Goal: Transaction & Acquisition: Subscribe to service/newsletter

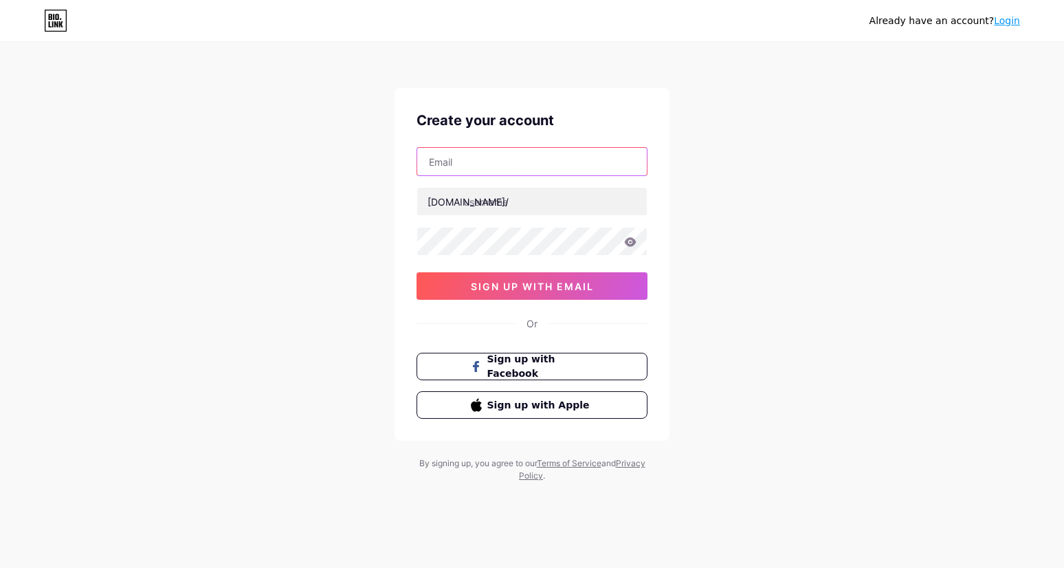
click at [485, 148] on input "text" at bounding box center [532, 161] width 230 height 27
type input "[EMAIL_ADDRESS][DOMAIN_NAME]"
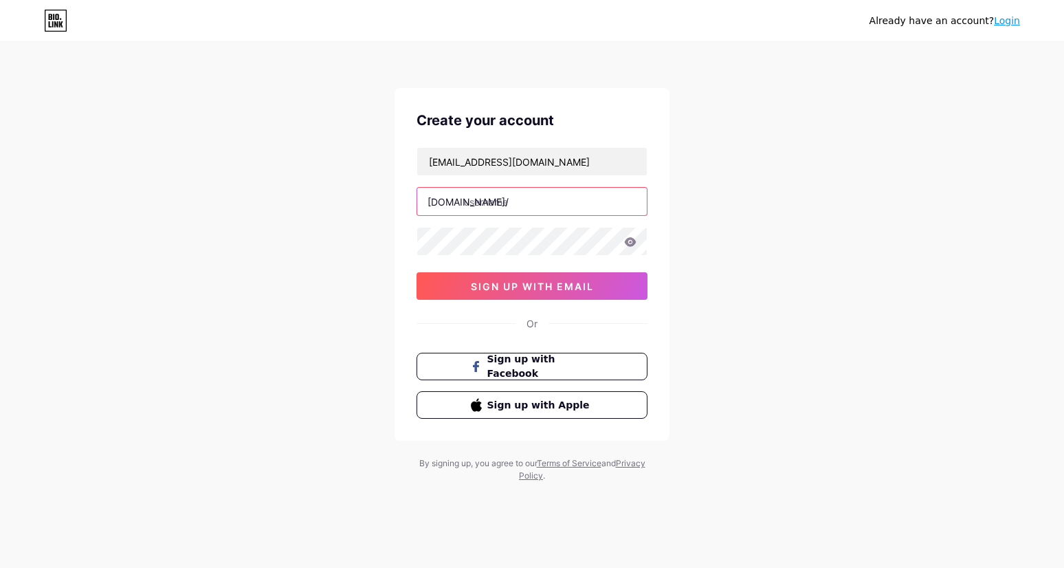
click at [498, 203] on input "text" at bounding box center [532, 201] width 230 height 27
type input "login_mirip4d"
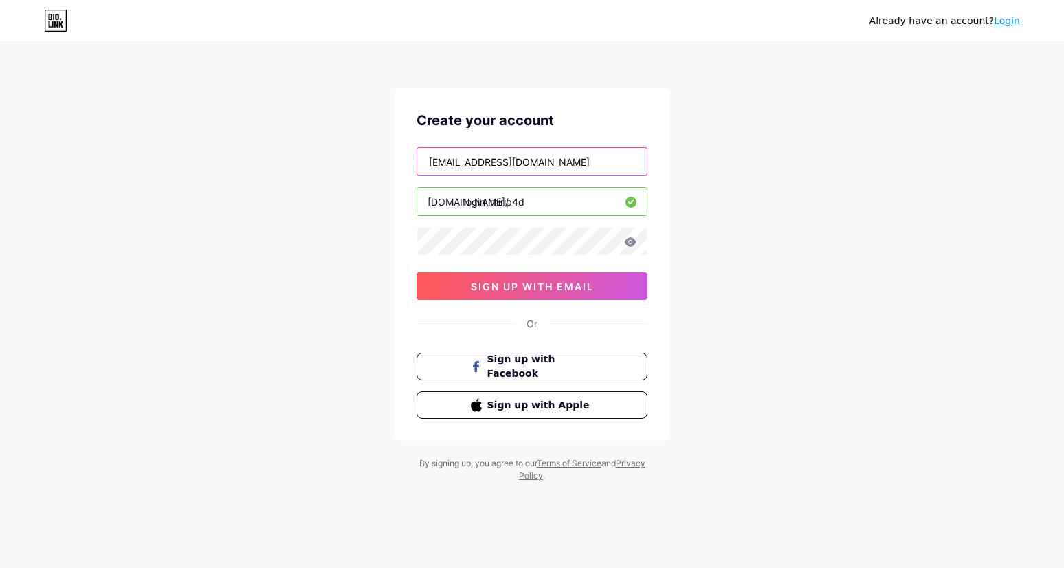
drag, startPoint x: 549, startPoint y: 170, endPoint x: 443, endPoint y: 170, distance: 105.9
click at [441, 167] on input "[EMAIL_ADDRESS][DOMAIN_NAME]" at bounding box center [532, 161] width 230 height 27
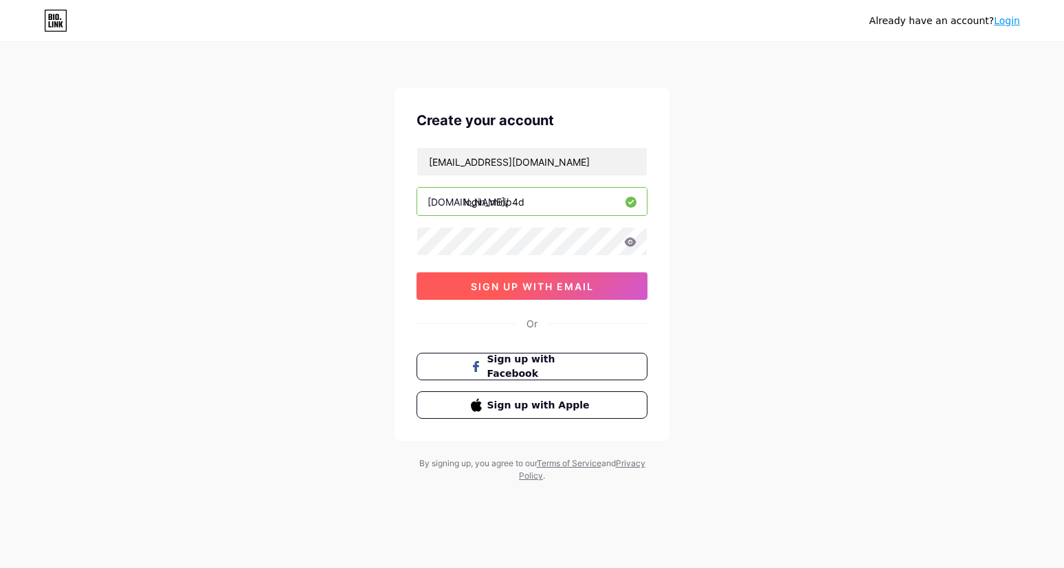
click at [555, 291] on span "sign up with email" at bounding box center [532, 286] width 123 height 12
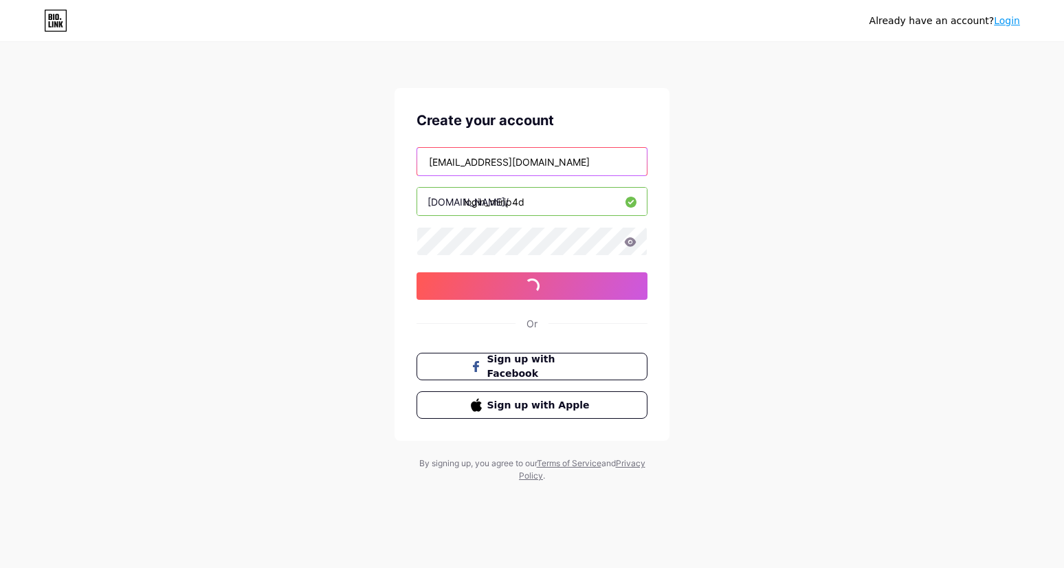
click at [555, 164] on input "[EMAIL_ADDRESS][DOMAIN_NAME]" at bounding box center [532, 161] width 230 height 27
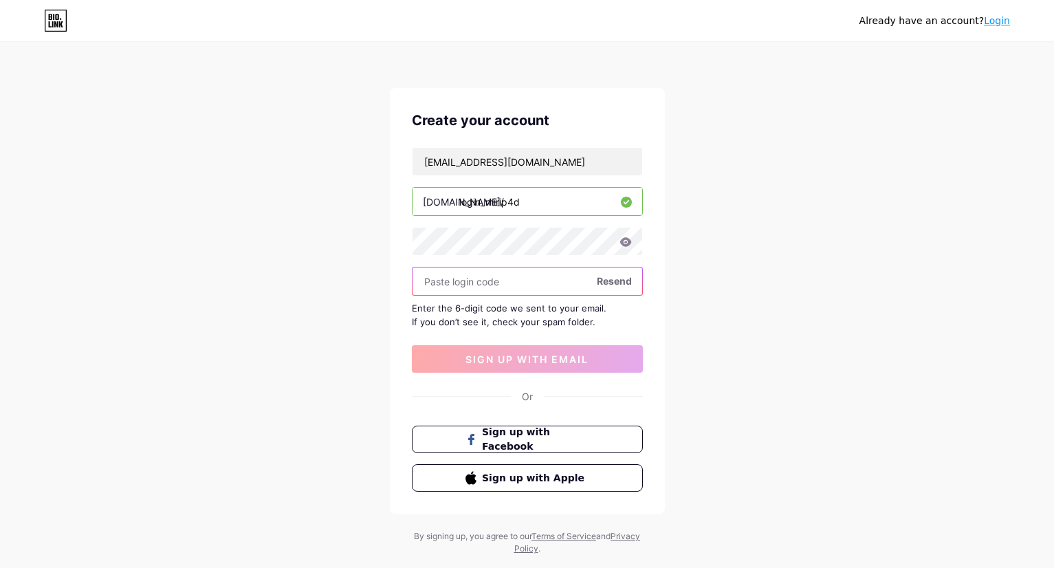
click at [499, 283] on input "text" at bounding box center [527, 280] width 230 height 27
click at [505, 283] on input "text" at bounding box center [527, 280] width 230 height 27
paste input "407695"
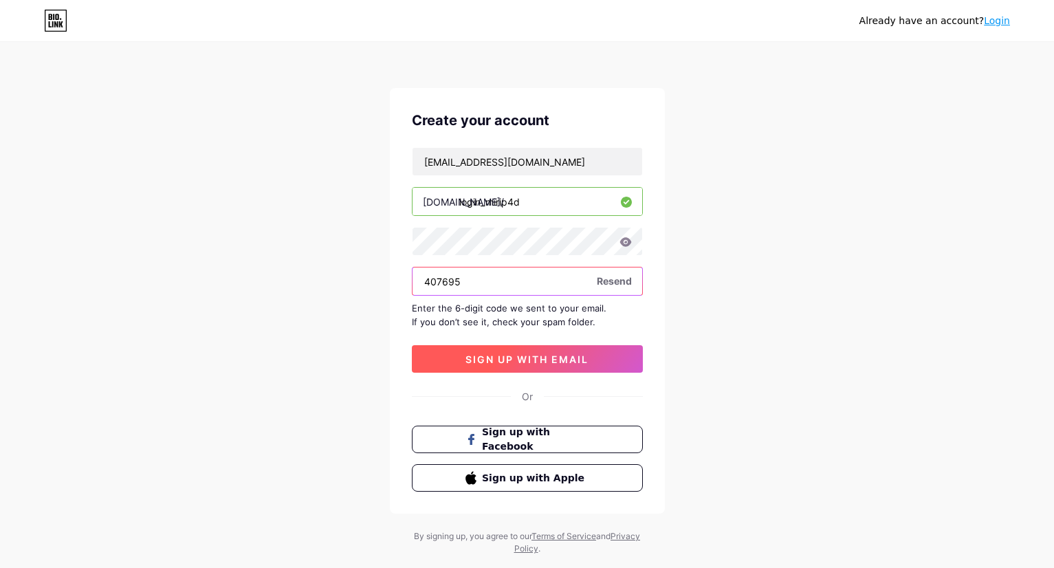
type input "407695"
click at [540, 358] on span "sign up with email" at bounding box center [526, 359] width 123 height 12
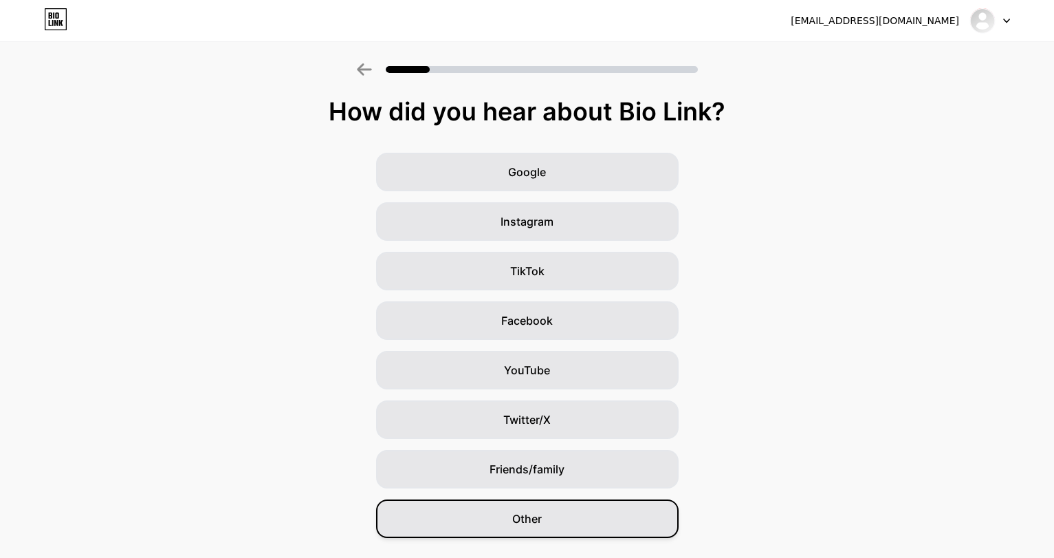
click at [572, 519] on div "Other" at bounding box center [527, 518] width 302 height 38
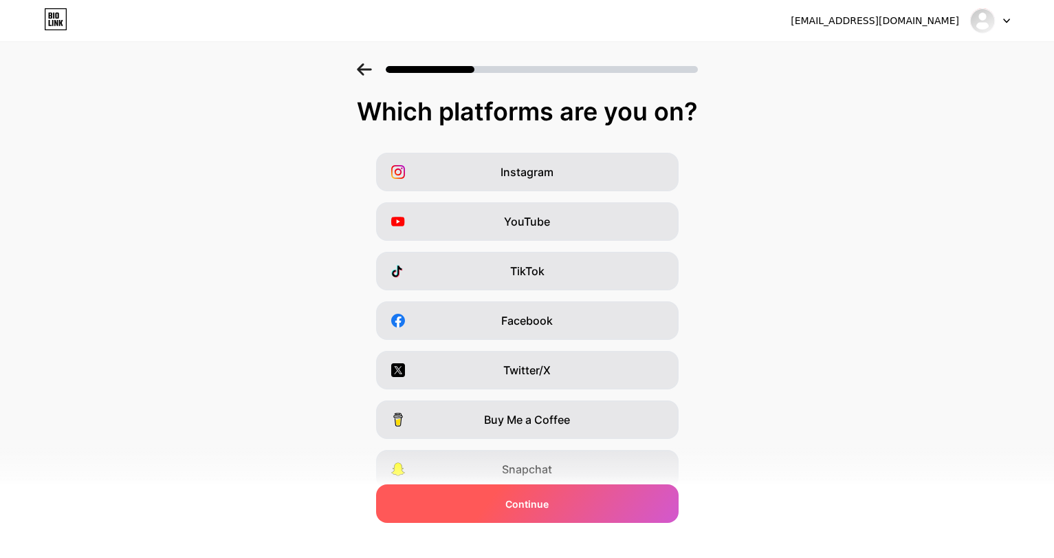
drag, startPoint x: 555, startPoint y: 493, endPoint x: 613, endPoint y: 495, distance: 57.1
click at [556, 493] on div "Continue" at bounding box center [527, 503] width 302 height 38
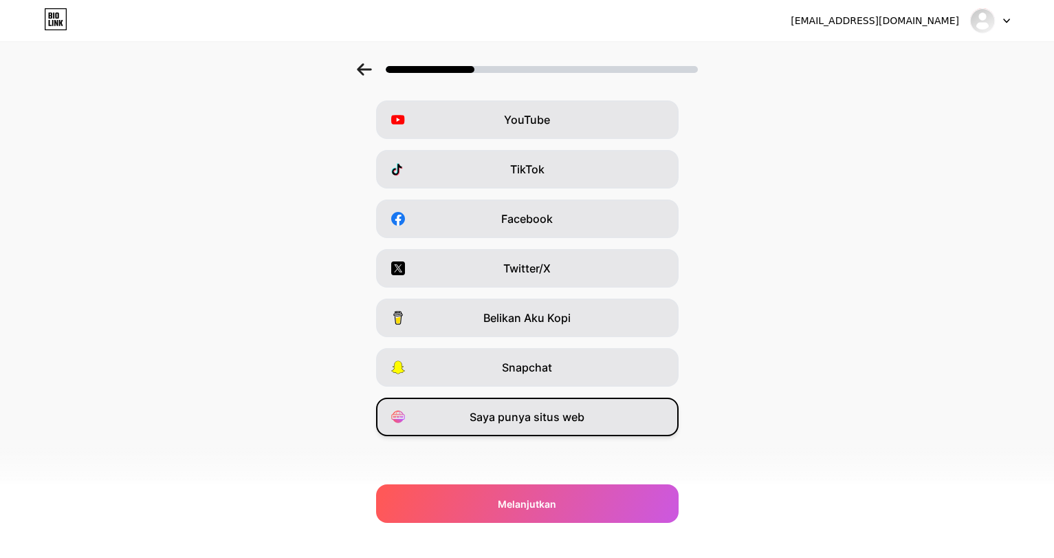
scroll to position [104, 0]
click at [597, 413] on div "Saya punya situs web" at bounding box center [527, 414] width 302 height 38
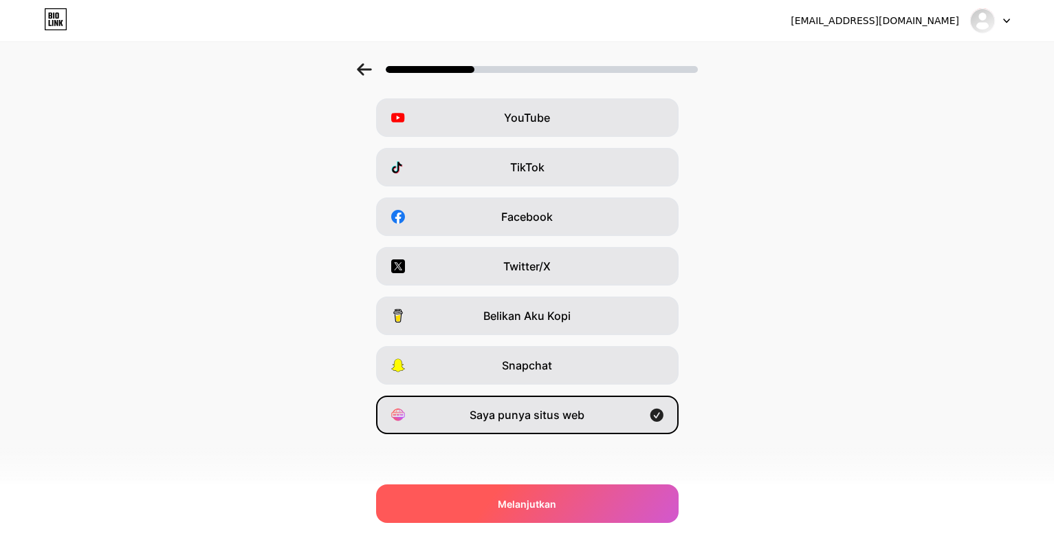
click at [602, 503] on div "Melanjutkan" at bounding box center [527, 503] width 302 height 38
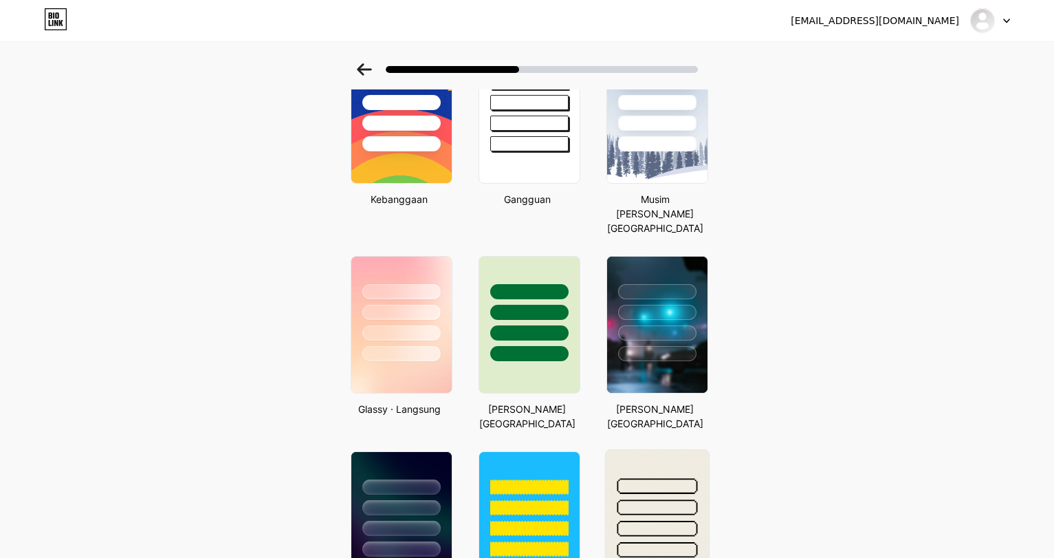
scroll to position [412, 0]
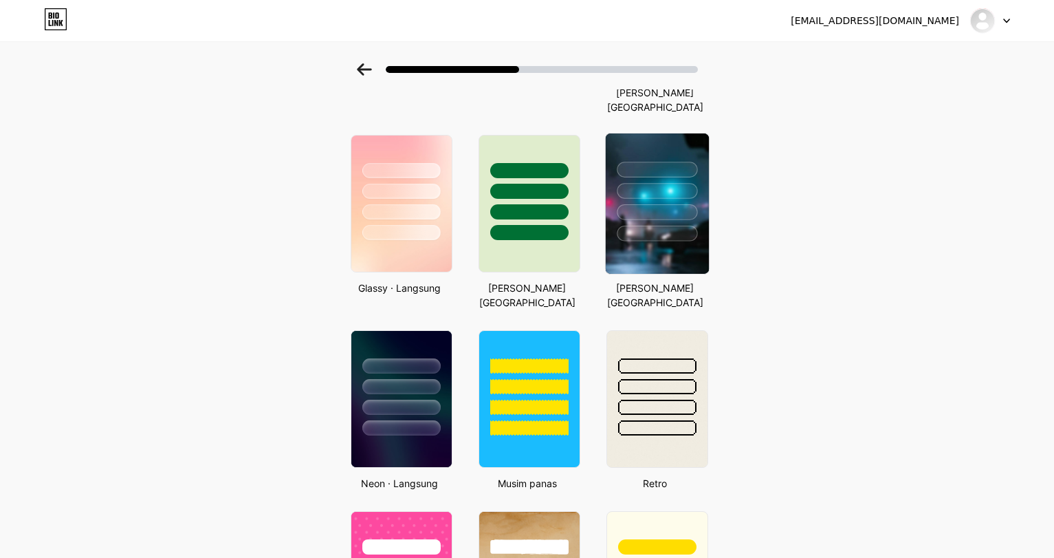
click at [663, 225] on div at bounding box center [657, 233] width 80 height 16
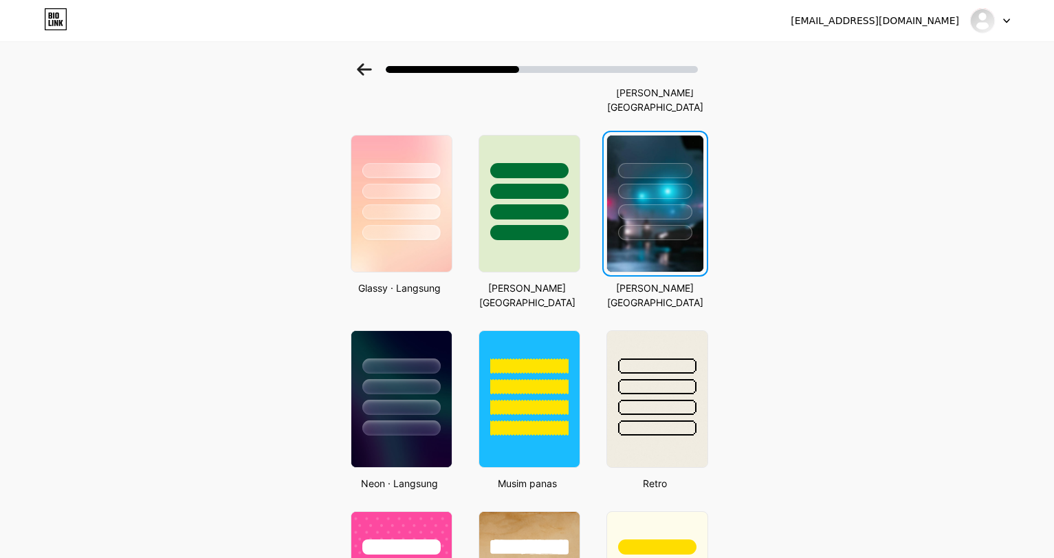
scroll to position [0, 0]
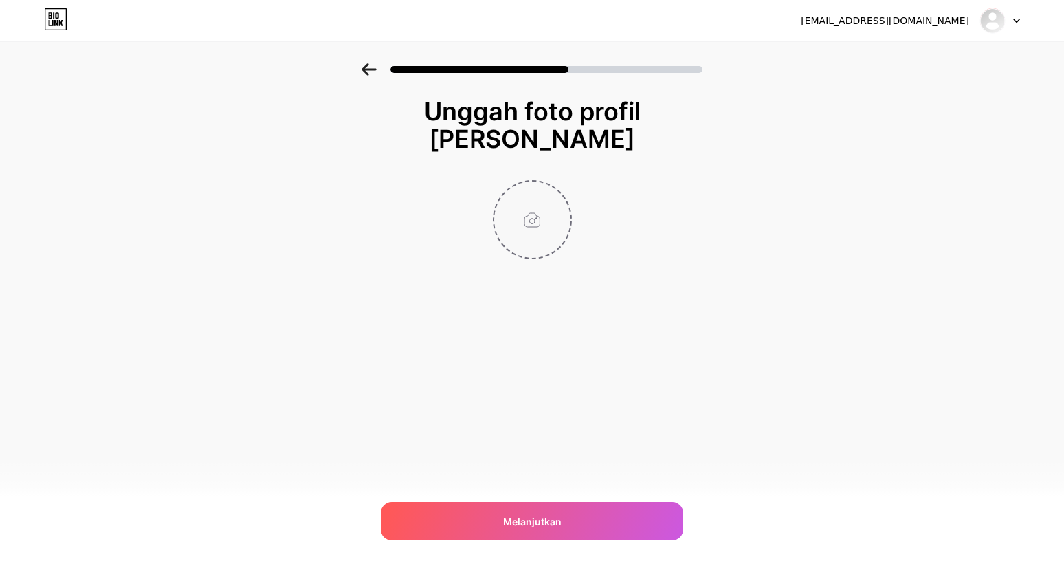
click at [530, 212] on input "file" at bounding box center [532, 219] width 76 height 76
type input "C:\fakepath\14.jpg"
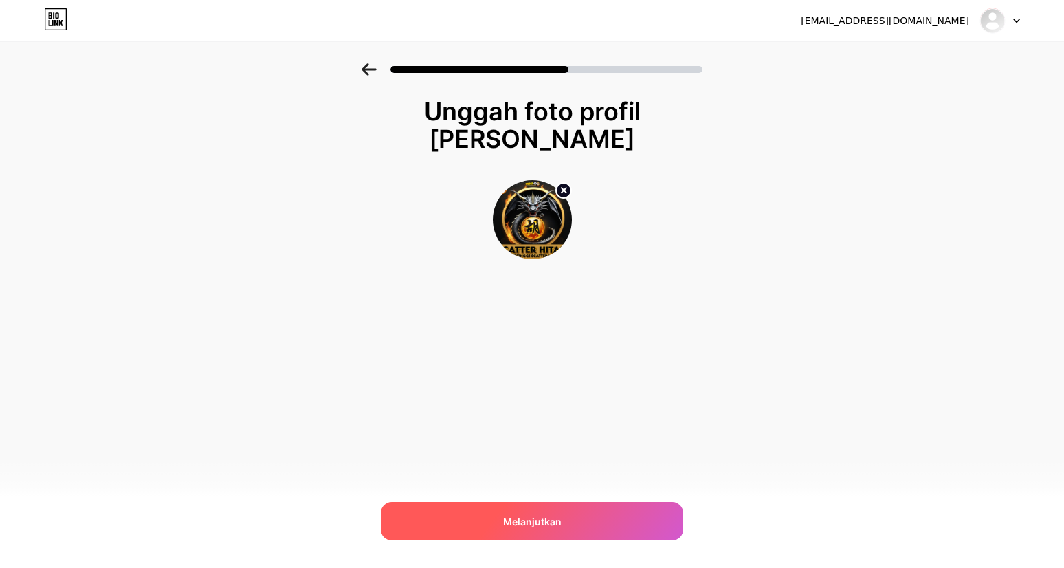
click at [555, 516] on font "Melanjutkan" at bounding box center [532, 522] width 58 height 12
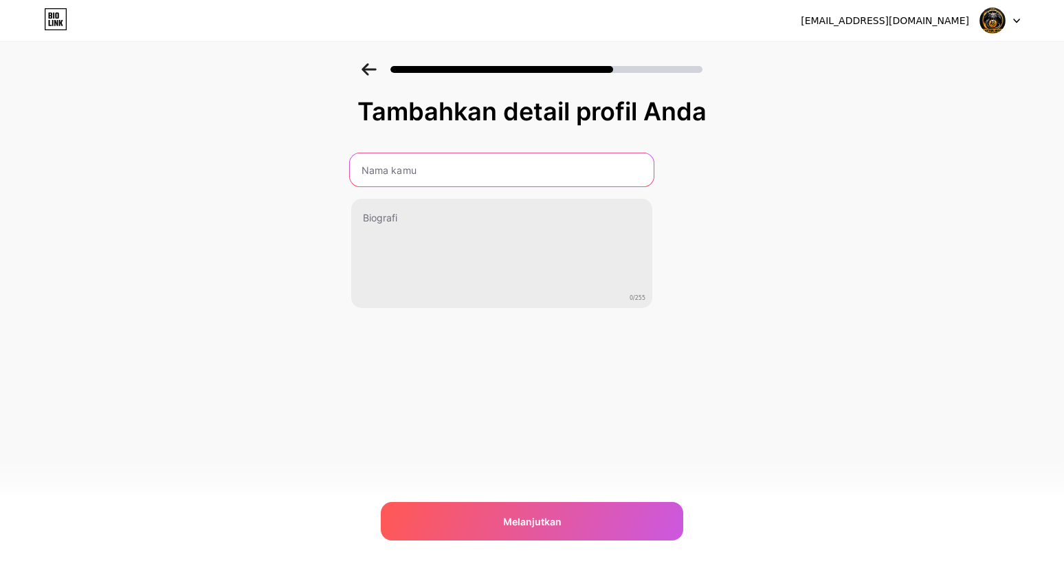
click at [419, 177] on input "text" at bounding box center [502, 169] width 304 height 33
click at [440, 170] on input "MIRIP4D" at bounding box center [502, 169] width 304 height 33
click at [452, 170] on input "MIRIP4D" at bounding box center [502, 169] width 304 height 33
paste input "mirip4d – situs resmi togel macau & slot online gacor"
click at [402, 167] on input "mirip4d – situs resmi togel macau & slot online gacor" at bounding box center [502, 169] width 304 height 33
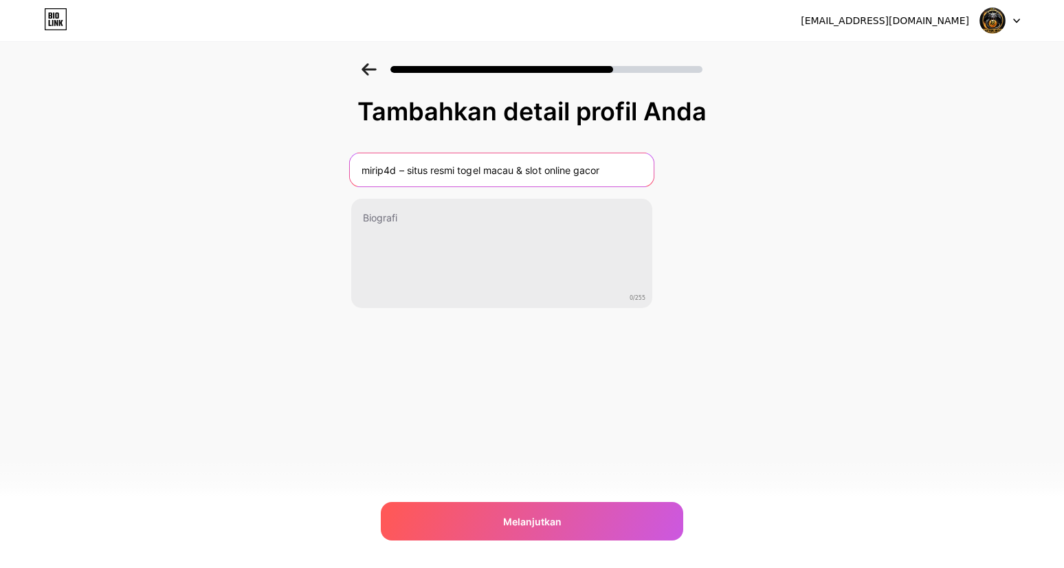
click at [397, 167] on input "mirip4d – situs resmi togel macau & slot online gacor" at bounding box center [502, 169] width 304 height 33
type input "mirip4d – situs resmi togel macau & slot online gacor"
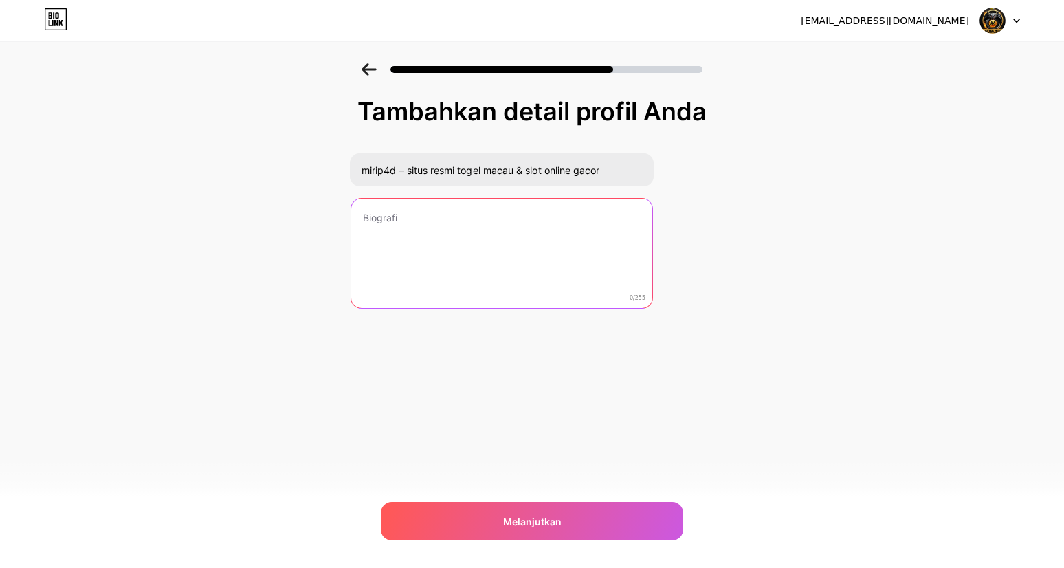
click at [437, 212] on textarea at bounding box center [501, 254] width 301 height 111
click at [477, 272] on textarea at bounding box center [502, 254] width 304 height 112
paste textarea "mirip4d hadir sebagai pilihan tepat untuk pemain yang mencari permainan slot on…"
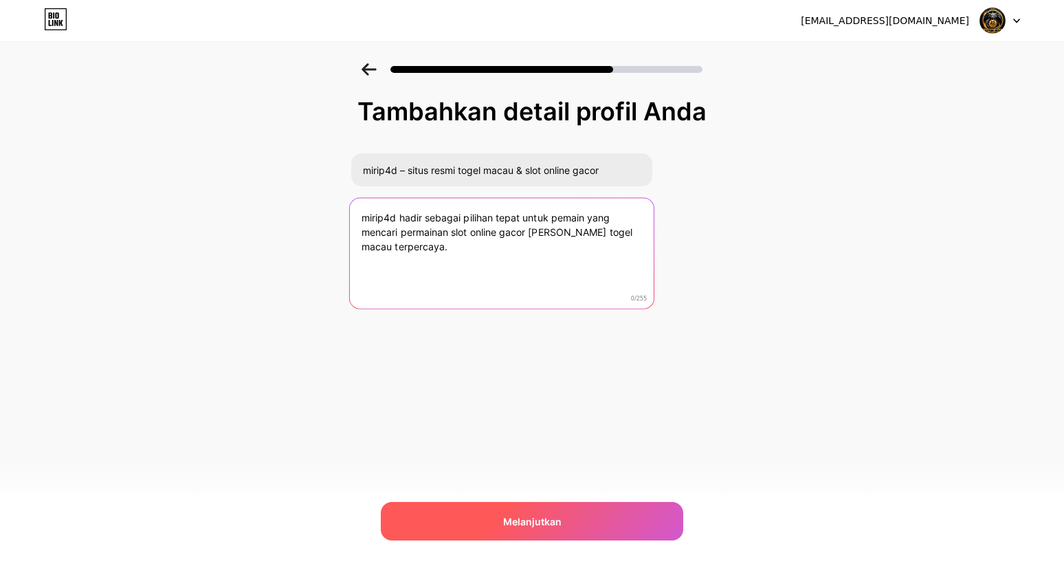
type textarea "mirip4d hadir sebagai pilihan tepat untuk pemain yang mencari permainan slot on…"
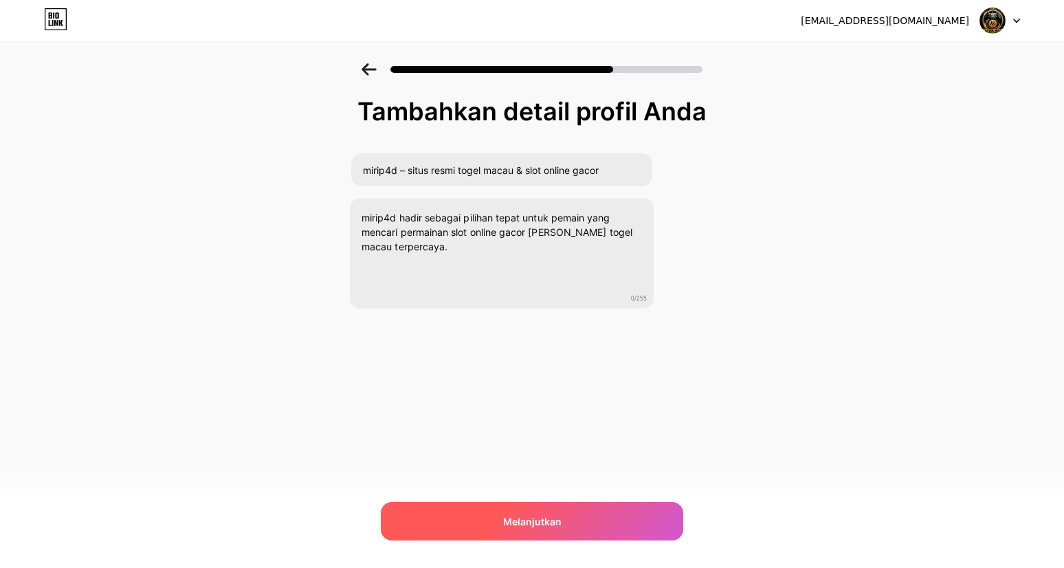
click at [558, 507] on div "Melanjutkan" at bounding box center [532, 521] width 302 height 38
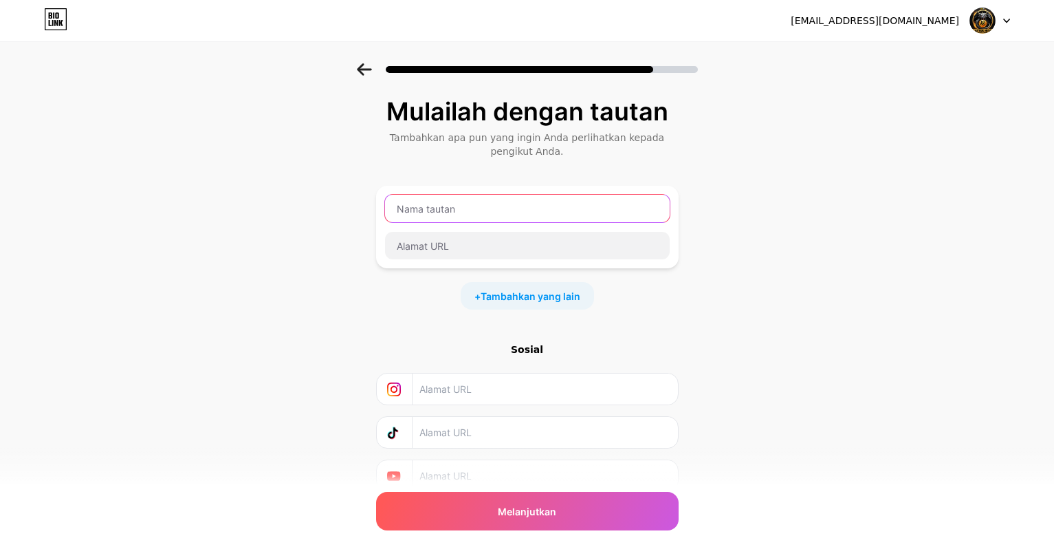
click at [465, 218] on input "text" at bounding box center [527, 208] width 285 height 27
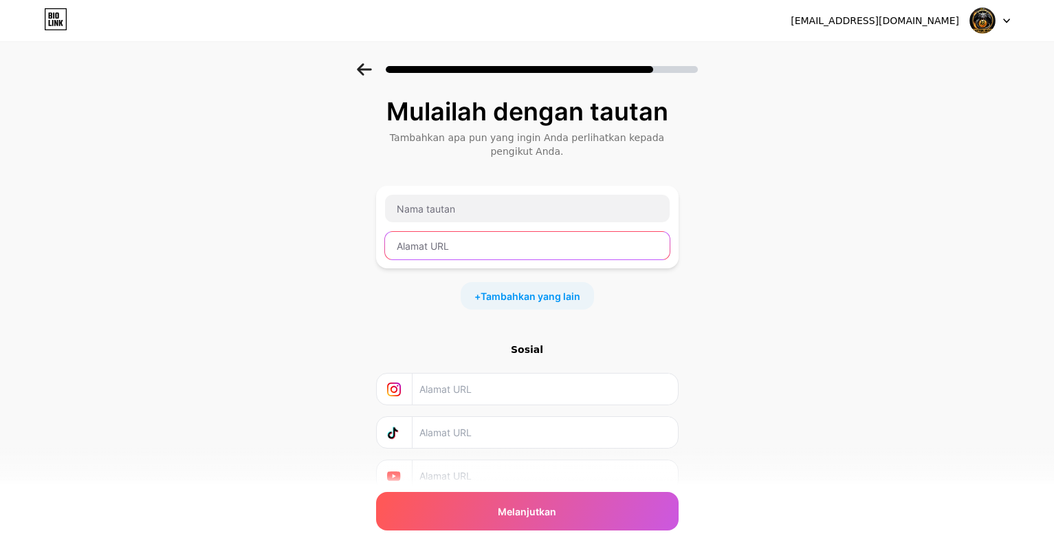
click at [481, 252] on input "text" at bounding box center [527, 245] width 285 height 27
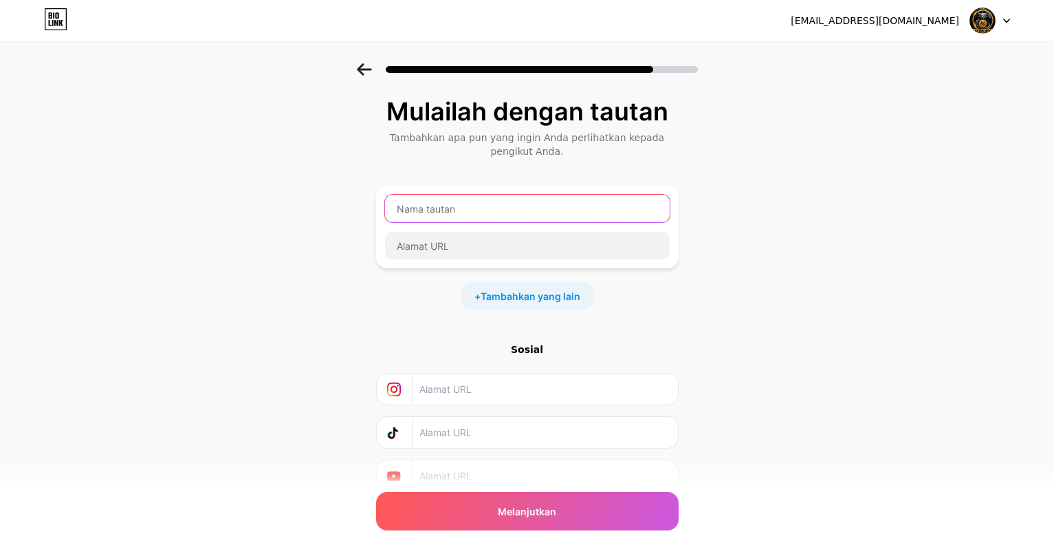
click at [467, 210] on input "text" at bounding box center [527, 208] width 285 height 27
click at [452, 212] on input "text" at bounding box center [527, 208] width 285 height 27
type input "LOGIN MIRIP4D"
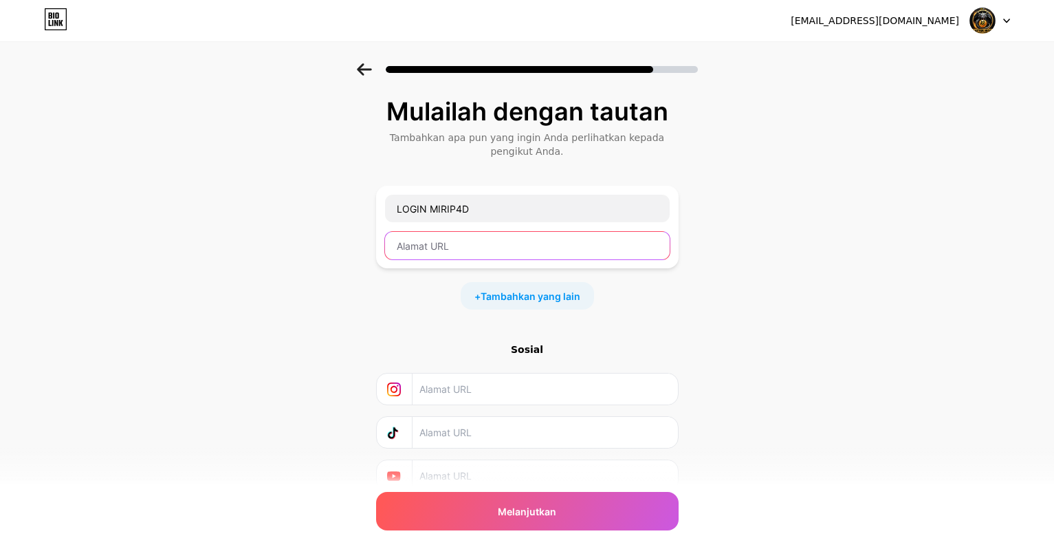
paste input "mirip4d hadir sebagai pilihan tepat untuk pemain yang mencari permainan slot on…"
type input "mirip4d hadir sebagai pilihan tepat untuk pemain yang mencari permainan slot on…"
click at [458, 251] on input "text" at bounding box center [527, 245] width 285 height 27
paste input "[URL][DOMAIN_NAME]"
type input "[URL][DOMAIN_NAME]"
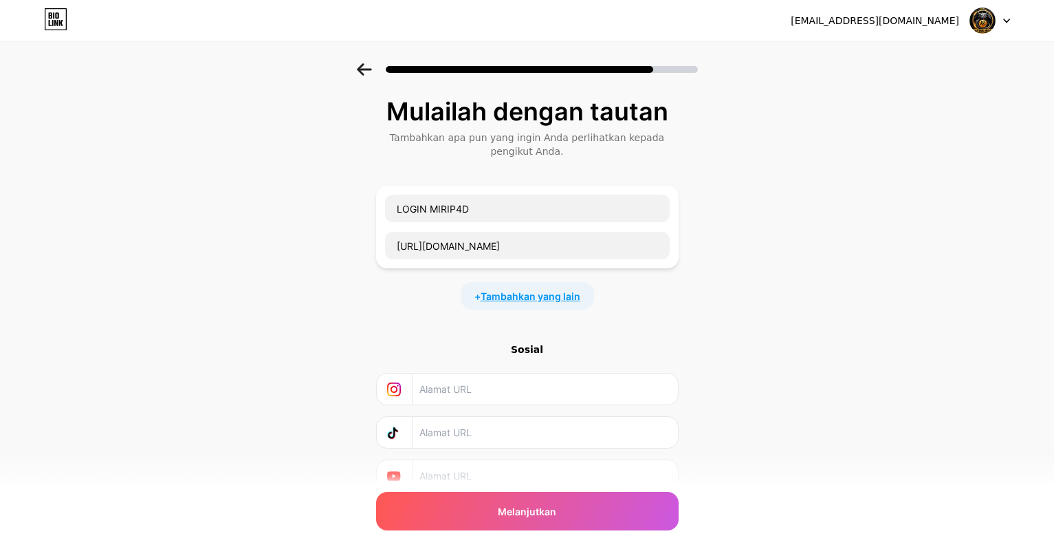
click at [568, 294] on font "Tambahkan yang lain" at bounding box center [531, 296] width 100 height 12
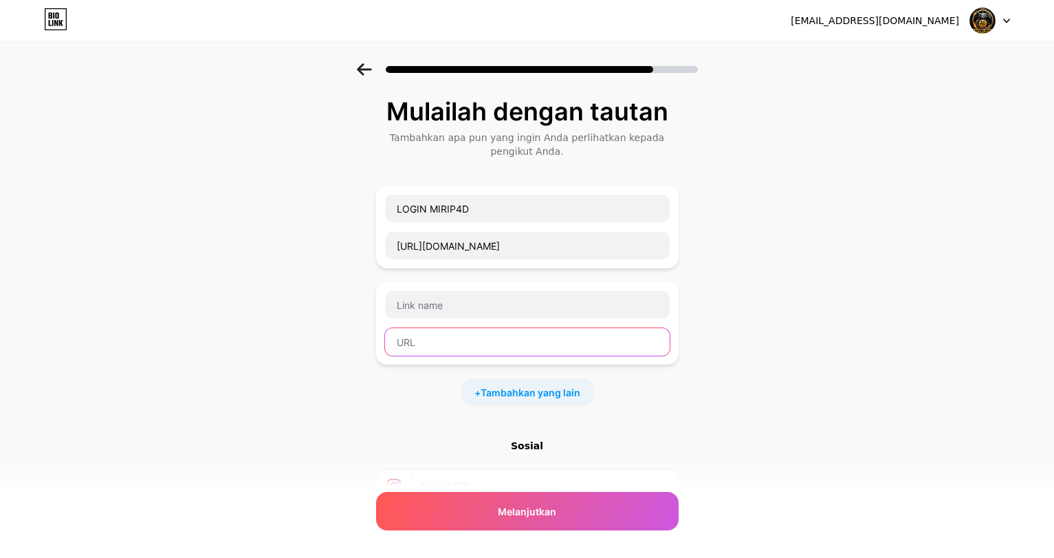
click at [432, 346] on input "text" at bounding box center [527, 341] width 285 height 27
paste input "[URL][DOMAIN_NAME]"
type input "[URL][DOMAIN_NAME]"
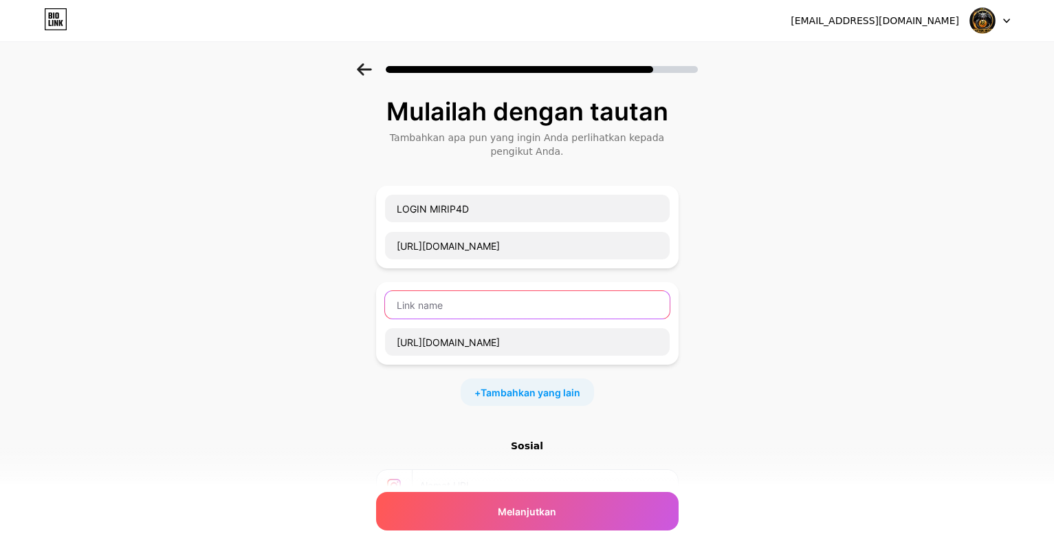
click at [472, 316] on input "text" at bounding box center [527, 304] width 285 height 27
type input "DAFTAR MIRIP4D"
click at [544, 399] on span "Tambahkan yang lain" at bounding box center [531, 392] width 100 height 14
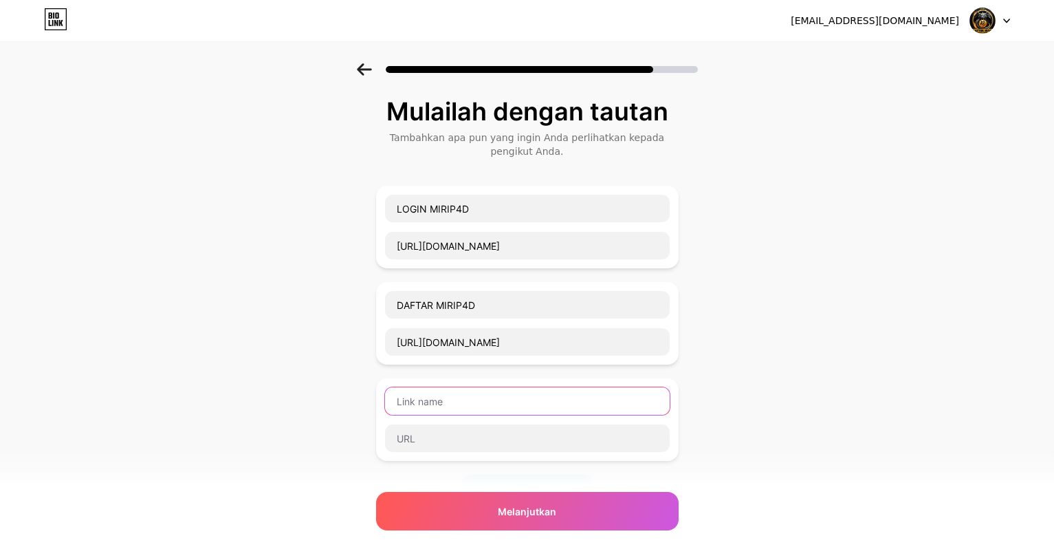
click at [439, 395] on input "text" at bounding box center [527, 400] width 285 height 27
type input "LINK ALTERNATIF MIRIP4D"
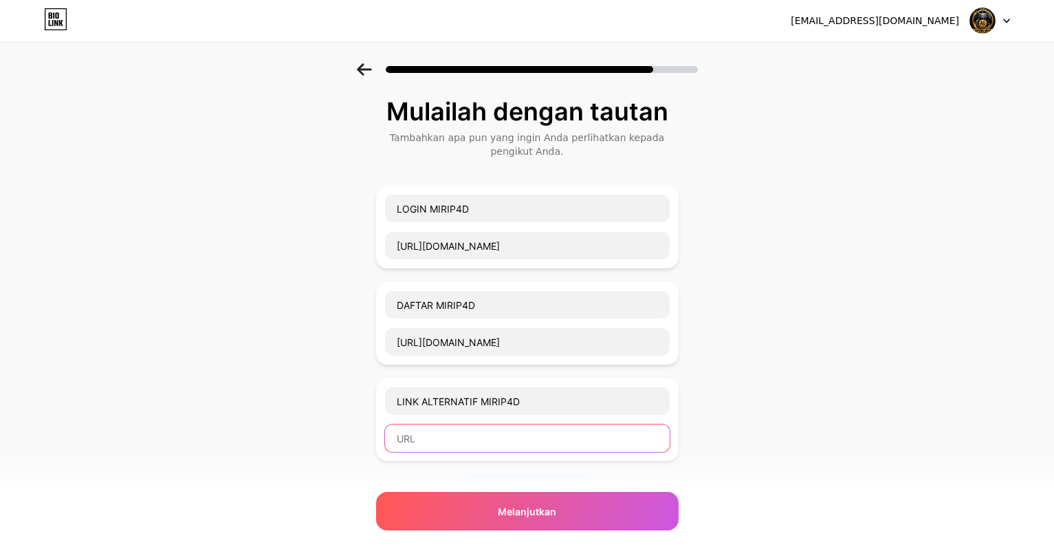
click at [489, 443] on input "text" at bounding box center [527, 437] width 285 height 27
paste input "[URL][DOMAIN_NAME]"
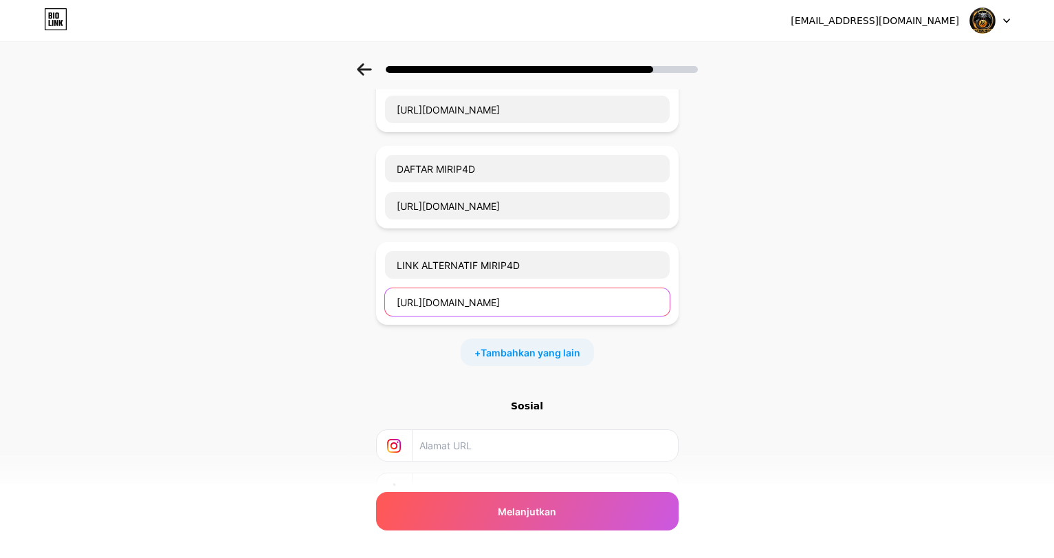
scroll to position [137, 0]
type input "[URL][DOMAIN_NAME]"
click at [535, 355] on font "Tambahkan yang lain" at bounding box center [531, 351] width 100 height 12
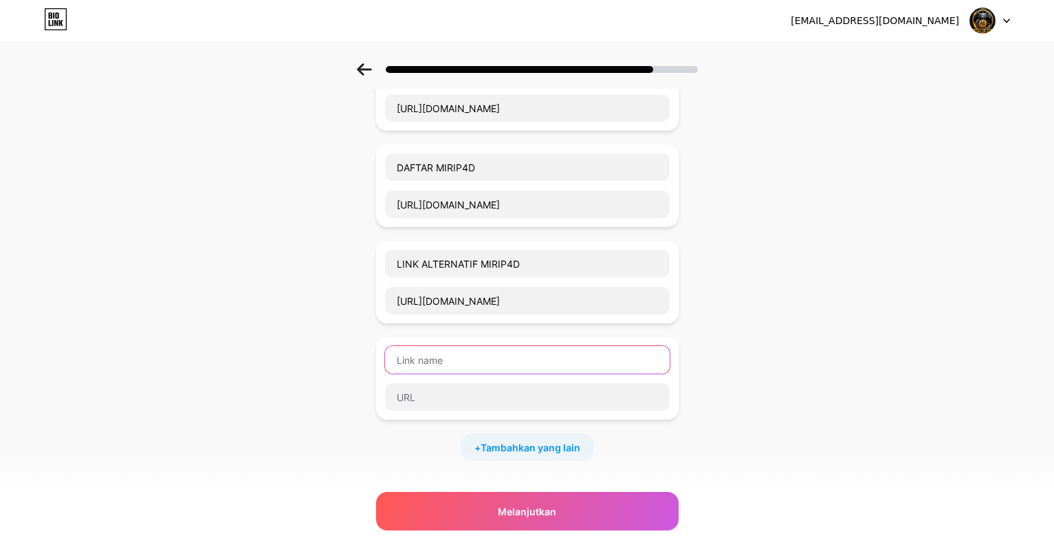
click at [474, 357] on input "text" at bounding box center [527, 359] width 285 height 27
type input "MIRIP4D"
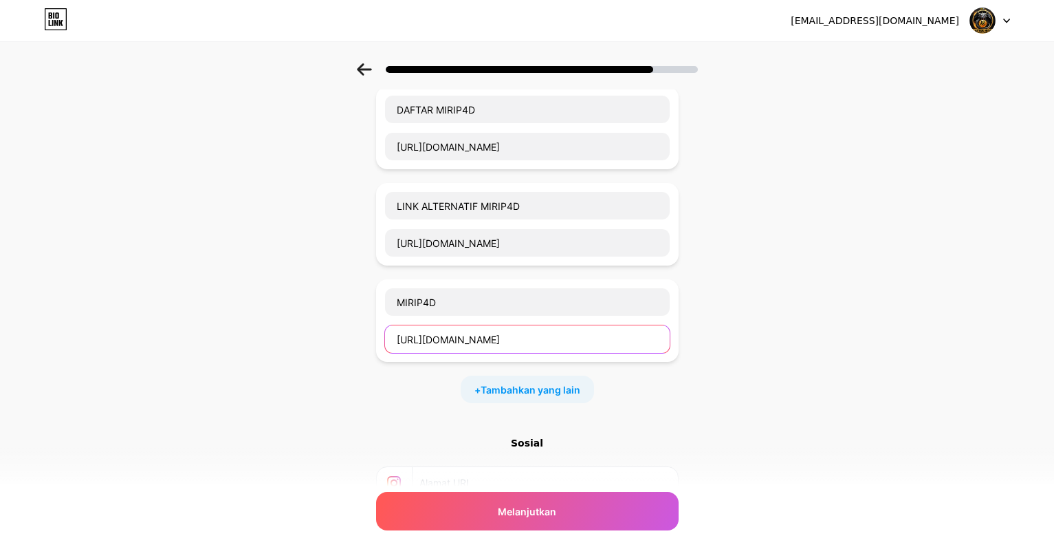
scroll to position [275, 0]
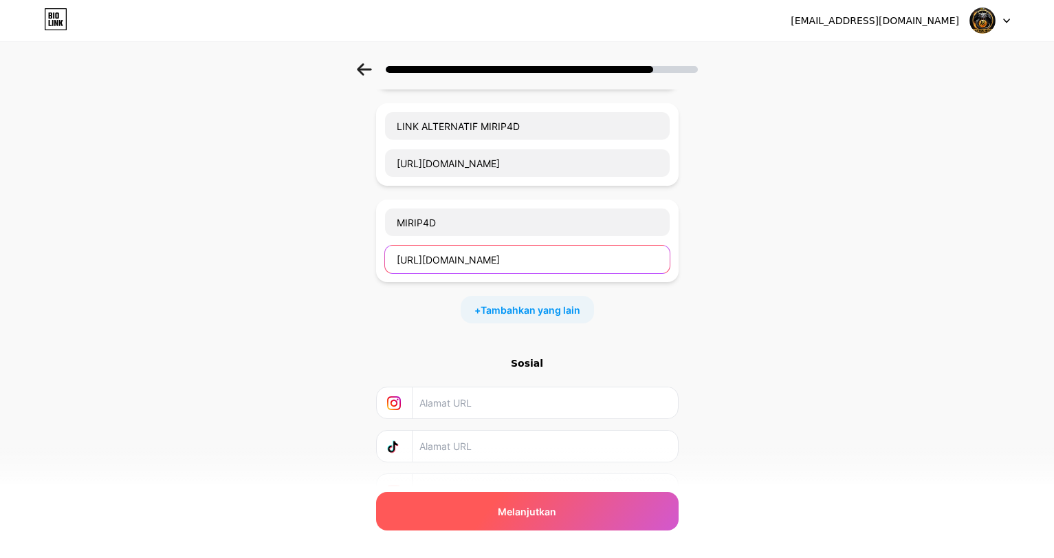
type input "[URL][DOMAIN_NAME]"
click at [545, 501] on div "Melanjutkan" at bounding box center [527, 511] width 302 height 38
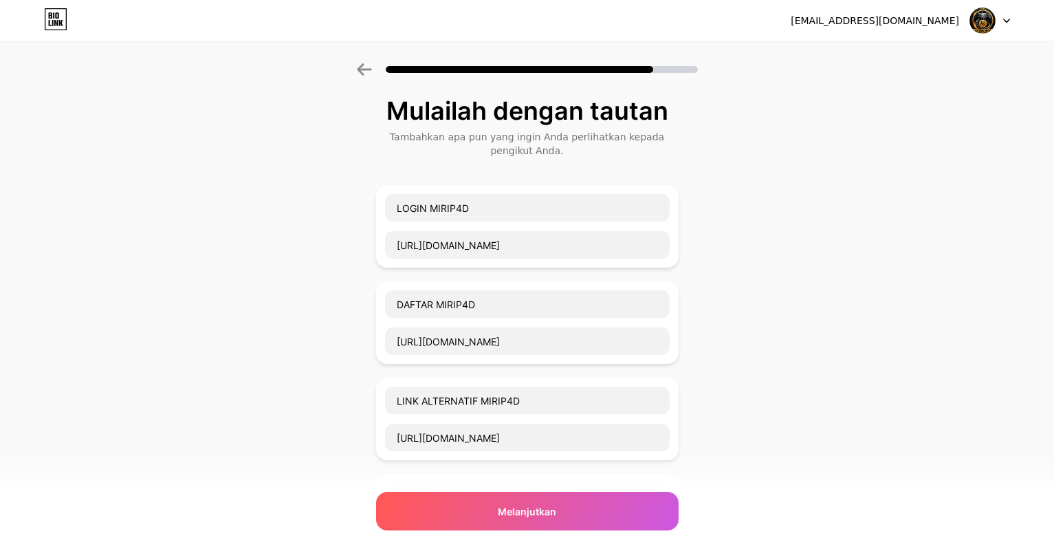
scroll to position [0, 0]
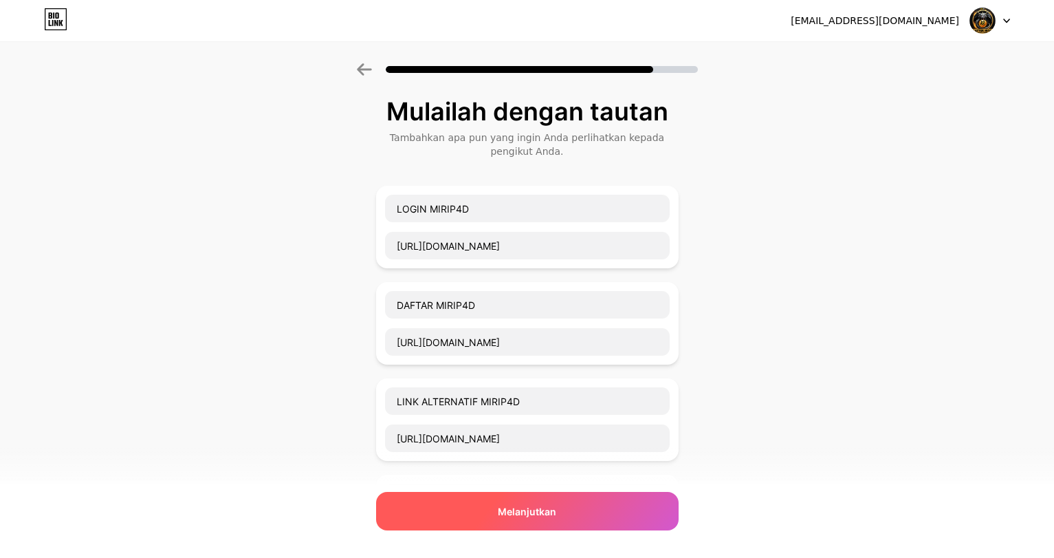
click at [562, 503] on div "Melanjutkan" at bounding box center [527, 511] width 302 height 38
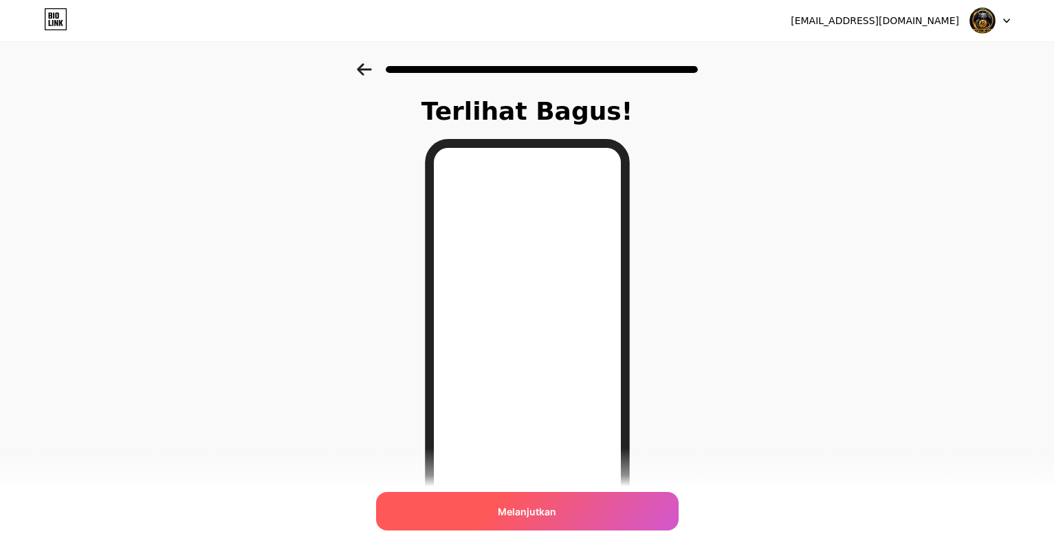
click at [562, 513] on div "Melanjutkan" at bounding box center [527, 511] width 302 height 38
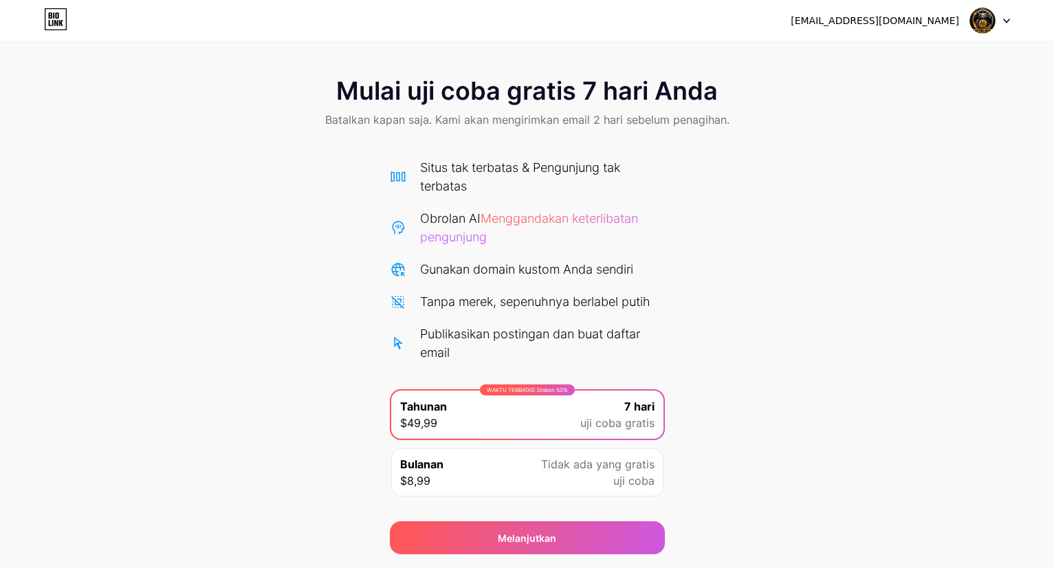
click at [501, 99] on font "Mulai uji coba gratis 7 hari Anda" at bounding box center [527, 91] width 382 height 30
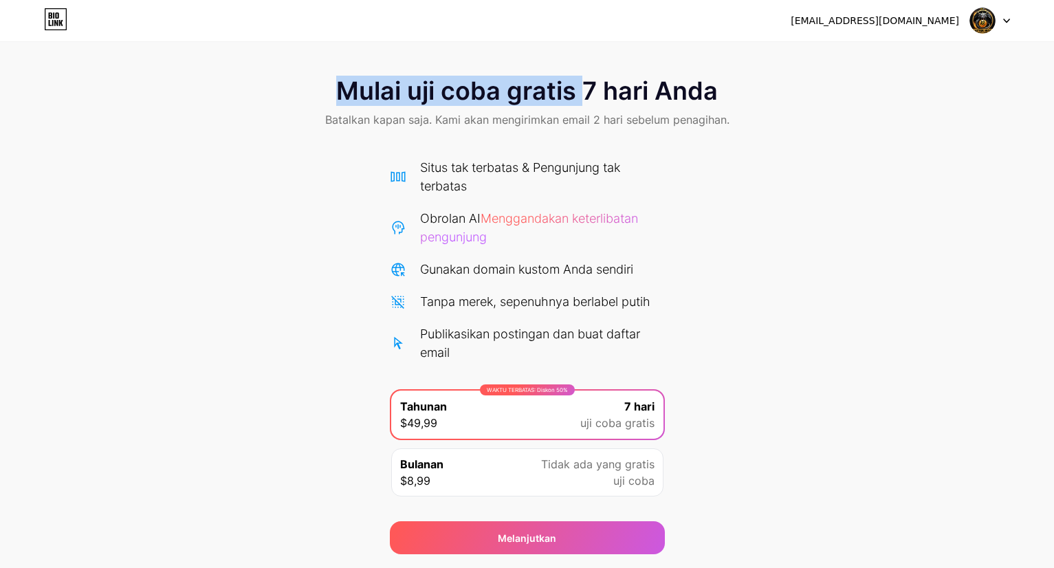
drag, startPoint x: 325, startPoint y: 98, endPoint x: 580, endPoint y: 108, distance: 255.3
click at [586, 97] on div "Mulai uji coba gratis 7 hari Anda Batalkan kapan saja. Kami akan mengirimkan em…" at bounding box center [527, 103] width 1054 height 81
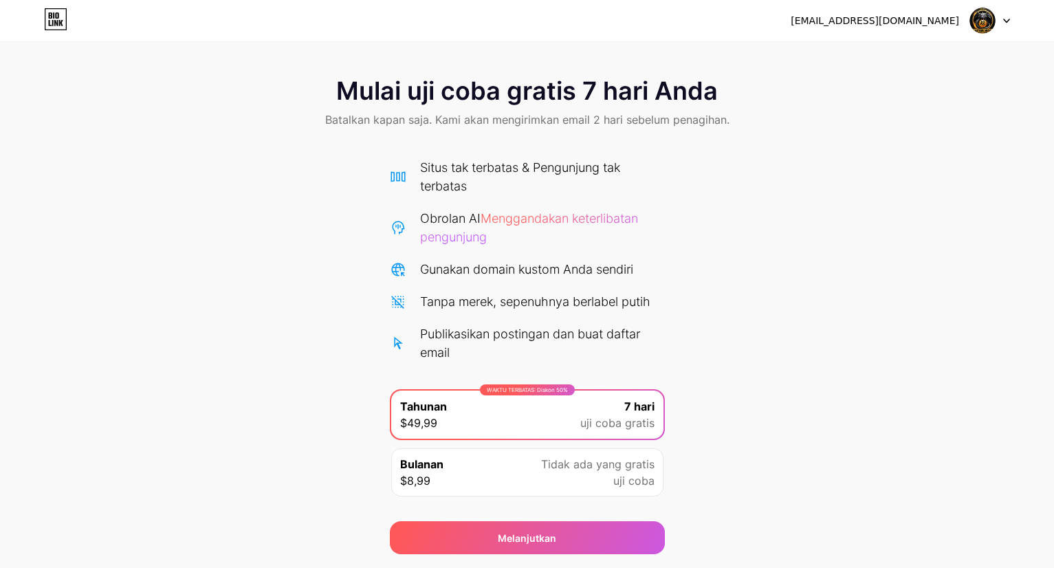
click at [863, 399] on div "Mulai uji coba gratis 7 hari Anda Batalkan kapan saja. Kami akan mengirimkan em…" at bounding box center [527, 308] width 1054 height 491
click at [574, 421] on div "WAKTU TERBATAS: Diskon 50% Tahunan $49,99 7 hari uji coba gratis" at bounding box center [527, 414] width 272 height 48
click at [630, 465] on font "Tidak ada yang gratis" at bounding box center [597, 464] width 113 height 14
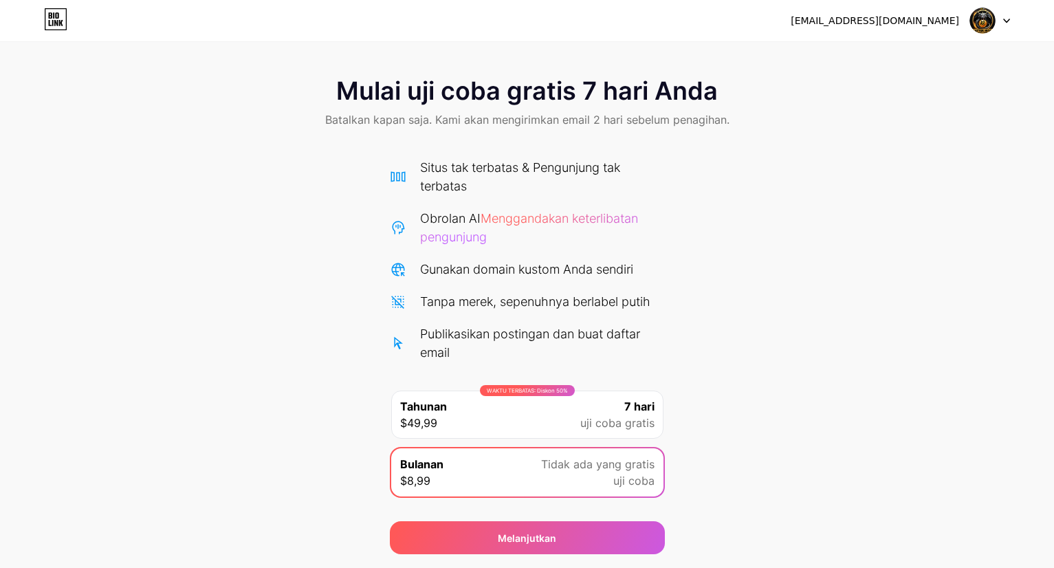
click at [617, 414] on div "7 hari uji coba gratis" at bounding box center [617, 414] width 74 height 33
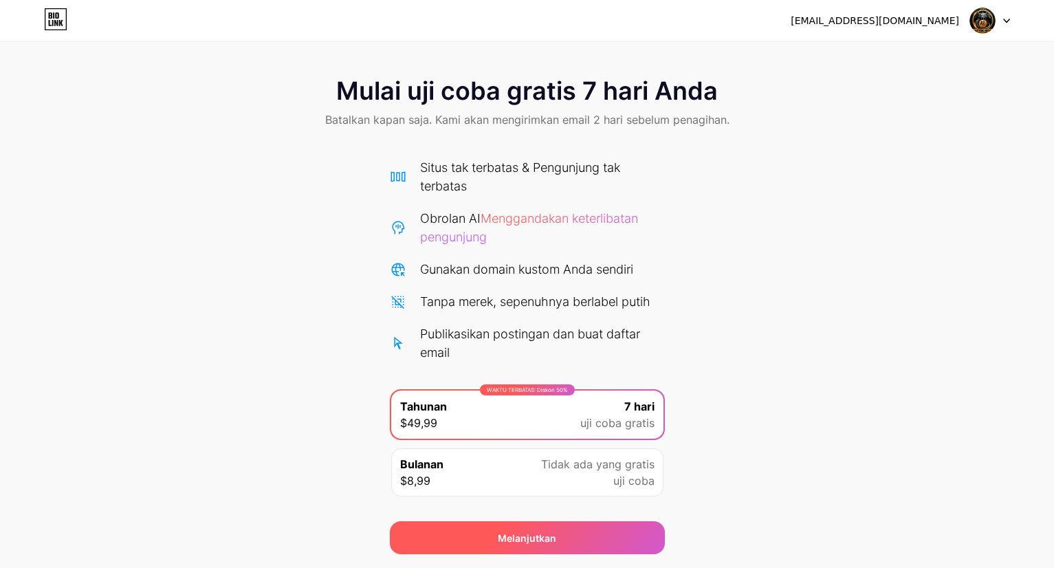
click at [592, 532] on div "Melanjutkan" at bounding box center [527, 537] width 275 height 33
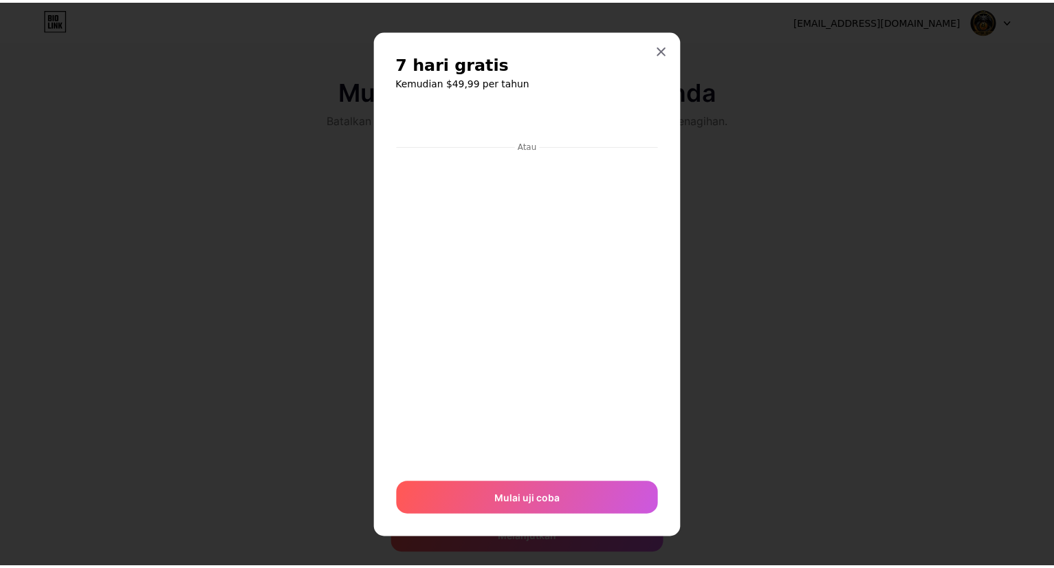
scroll to position [1, 0]
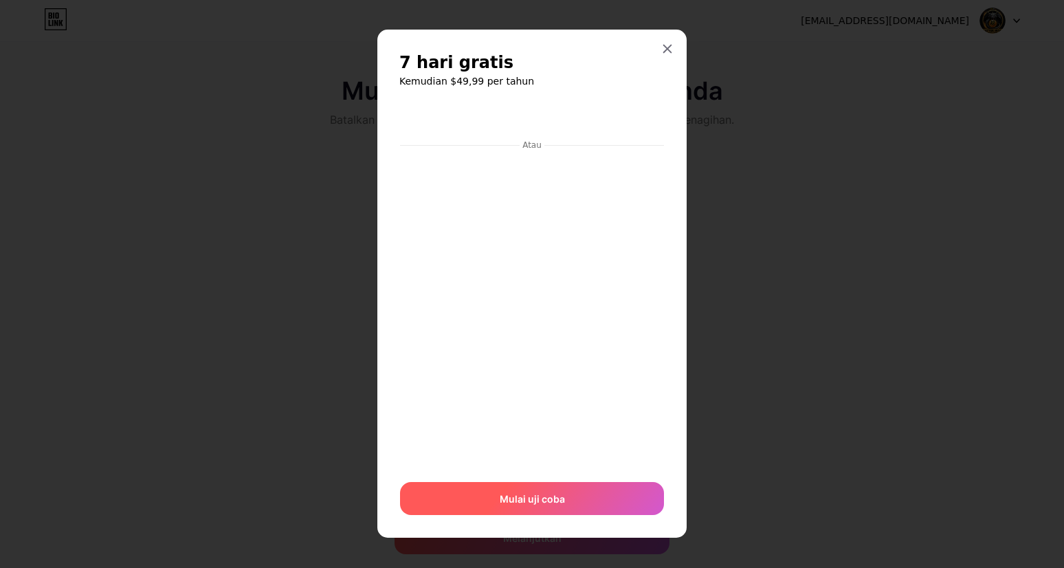
click at [584, 494] on div "Mulai uji coba" at bounding box center [532, 498] width 264 height 33
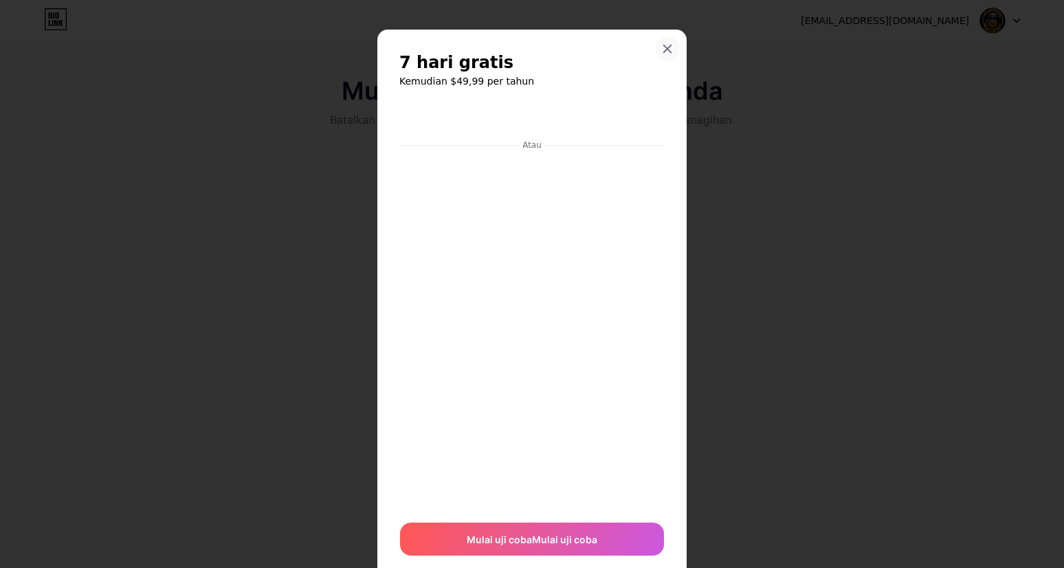
click at [664, 49] on icon at bounding box center [668, 49] width 8 height 8
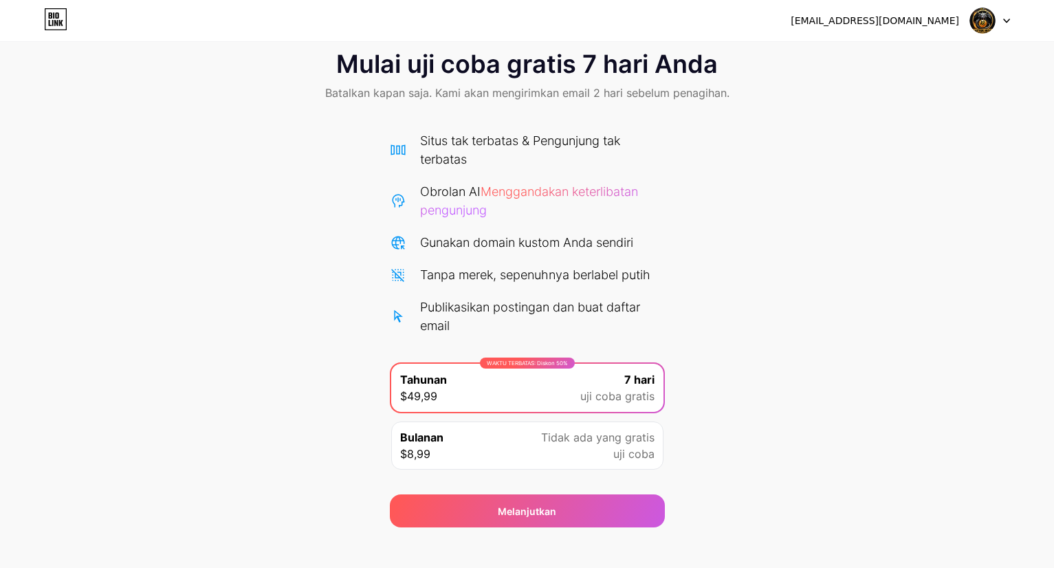
scroll to position [41, 0]
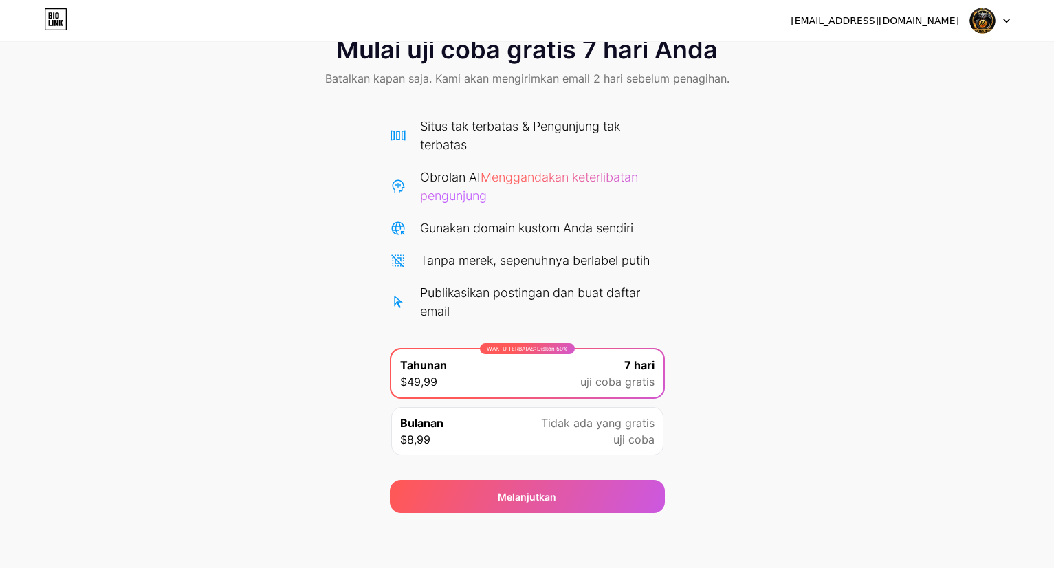
click at [627, 67] on div "Mulai uji coba gratis 7 hari Anda Batalkan kapan saja. Kami akan mengirimkan em…" at bounding box center [527, 62] width 1054 height 81
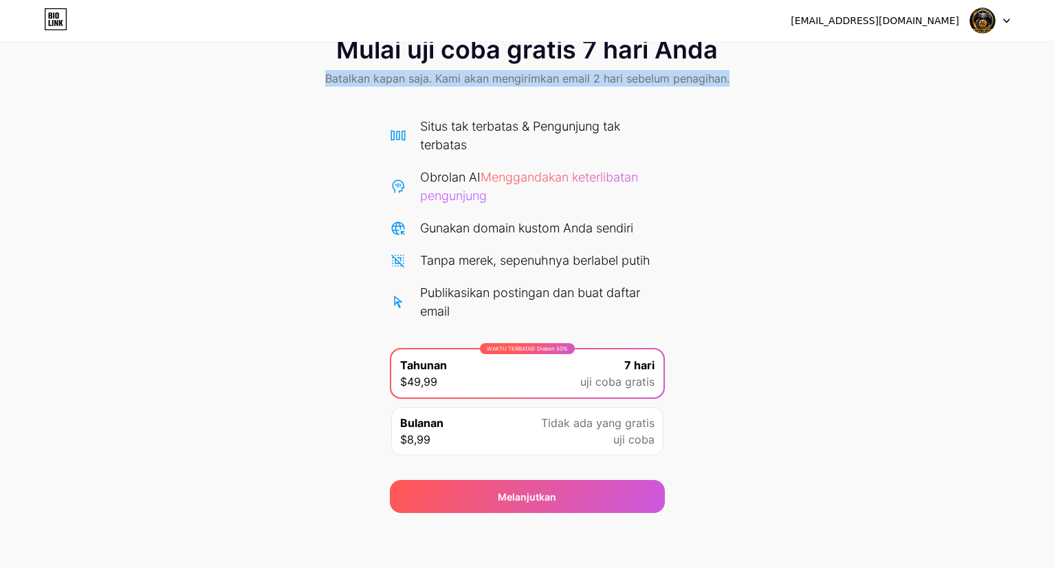
drag, startPoint x: 302, startPoint y: 80, endPoint x: 757, endPoint y: 91, distance: 455.2
click at [757, 91] on div "Mulai uji coba gratis 7 hari Anda Batalkan kapan saja. Kami akan mengirimkan em…" at bounding box center [527, 62] width 1054 height 81
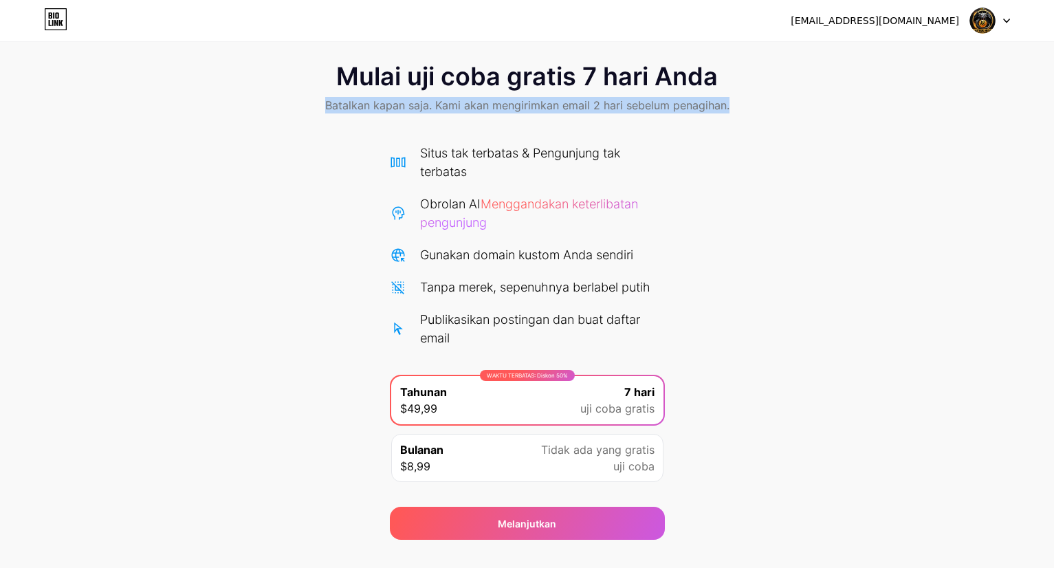
scroll to position [0, 0]
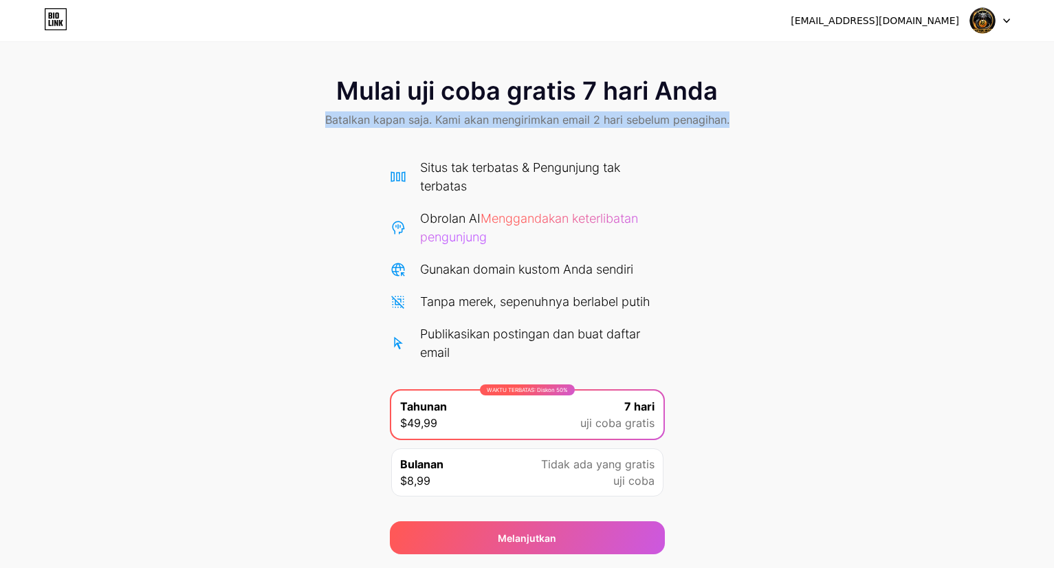
click at [57, 18] on icon at bounding box center [56, 15] width 3 height 6
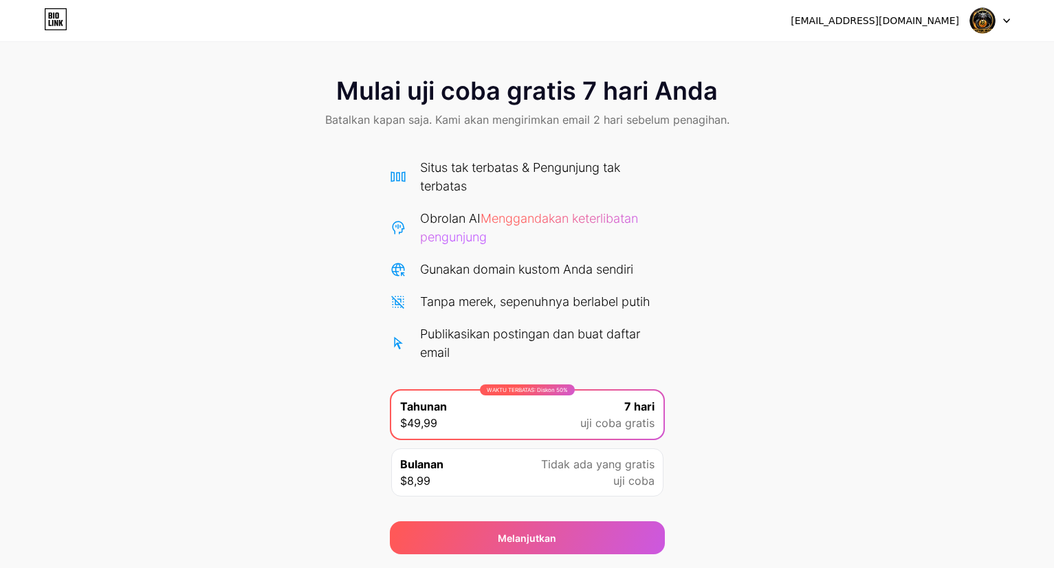
click at [989, 23] on img at bounding box center [982, 21] width 26 height 26
click at [940, 21] on font "[EMAIL_ADDRESS][DOMAIN_NAME]" at bounding box center [875, 20] width 168 height 11
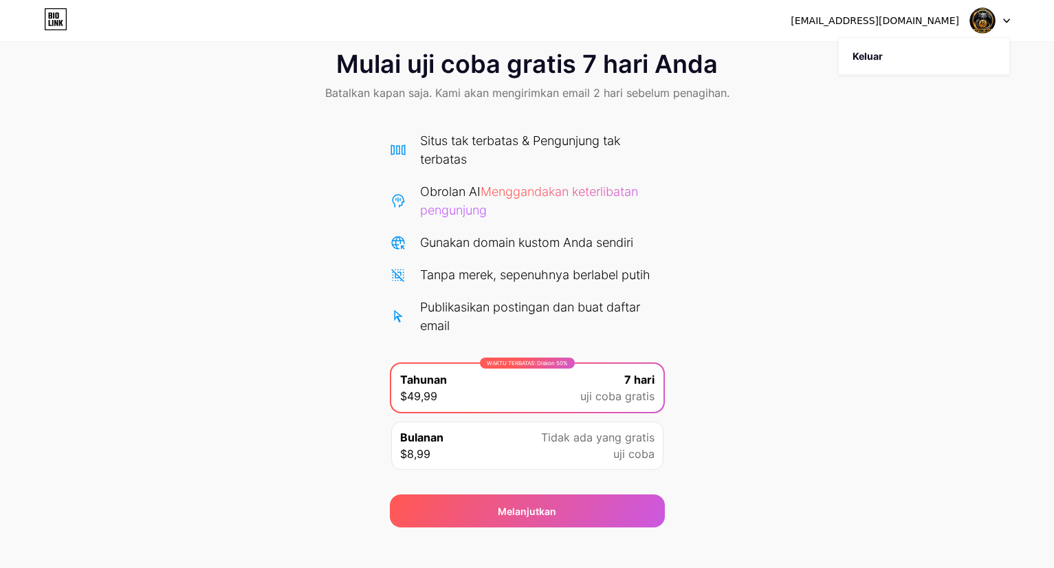
scroll to position [41, 0]
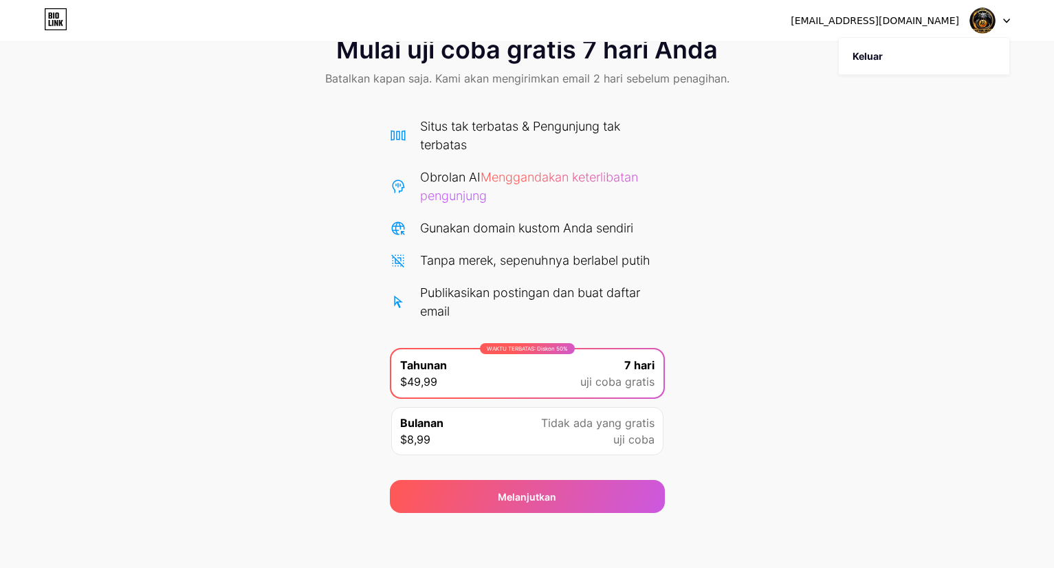
click at [891, 193] on div "Mulai uji coba gratis 7 hari Anda Batalkan kapan saja. Kami akan mengirimkan em…" at bounding box center [527, 267] width 1054 height 491
